Goal: Check status: Check status

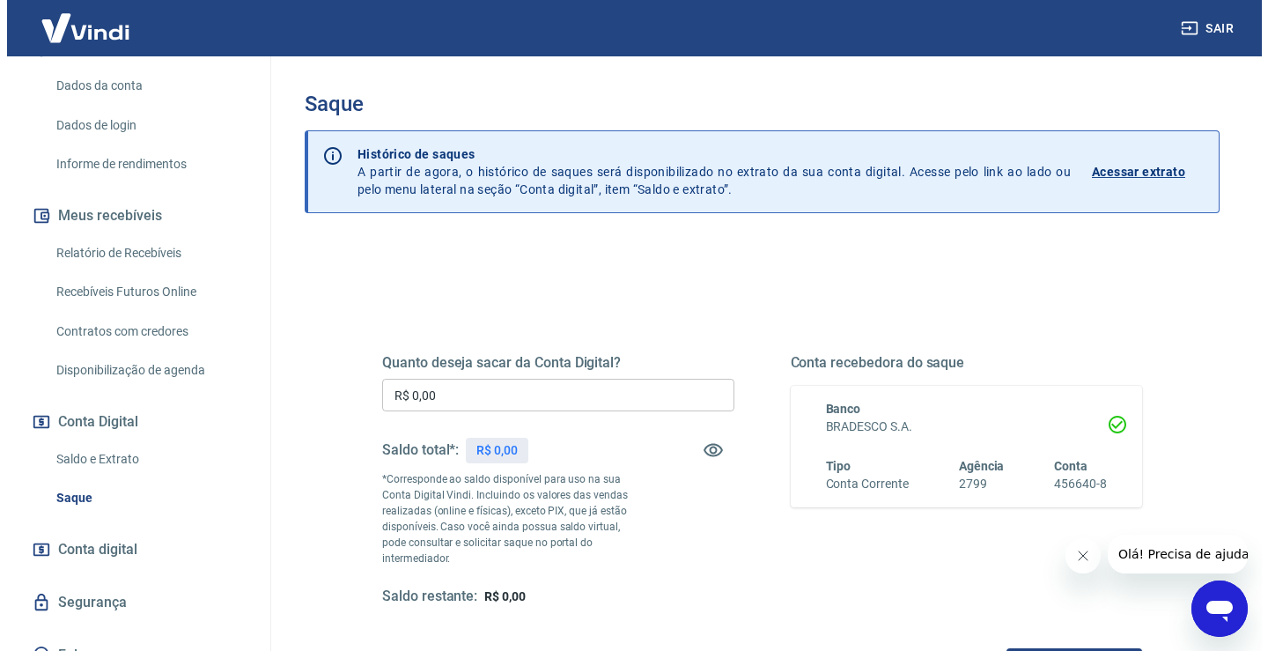
scroll to position [264, 0]
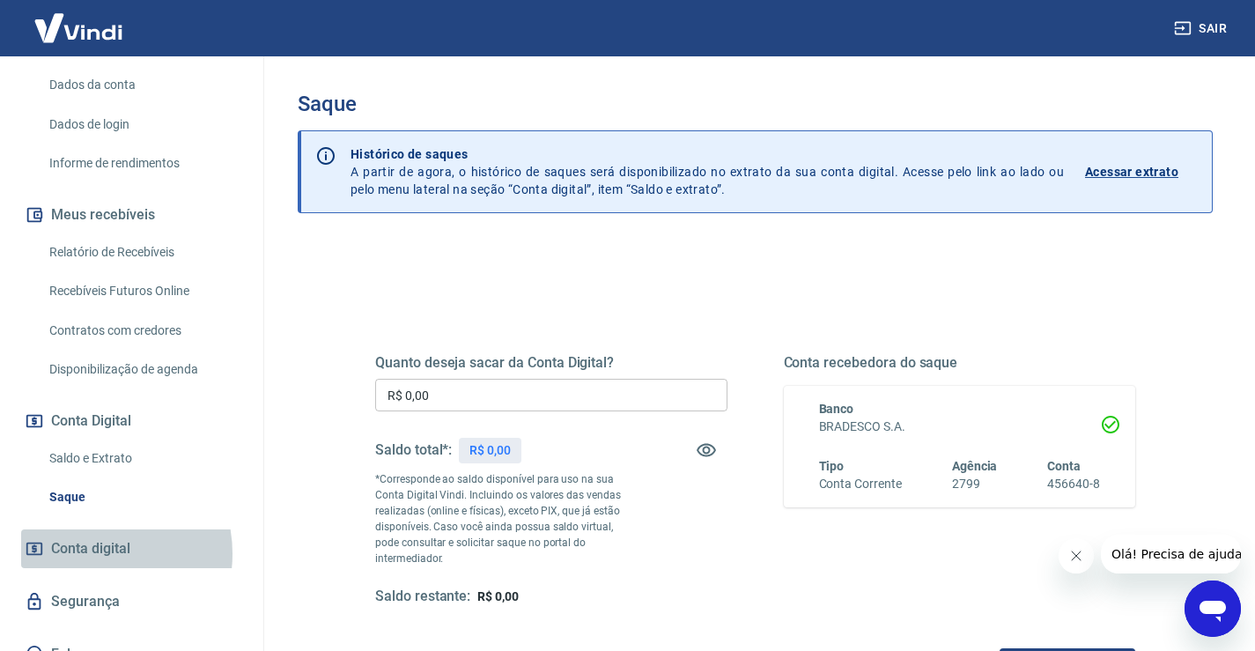
click at [87, 553] on span "Conta digital" at bounding box center [90, 548] width 79 height 25
